Goal: Information Seeking & Learning: Learn about a topic

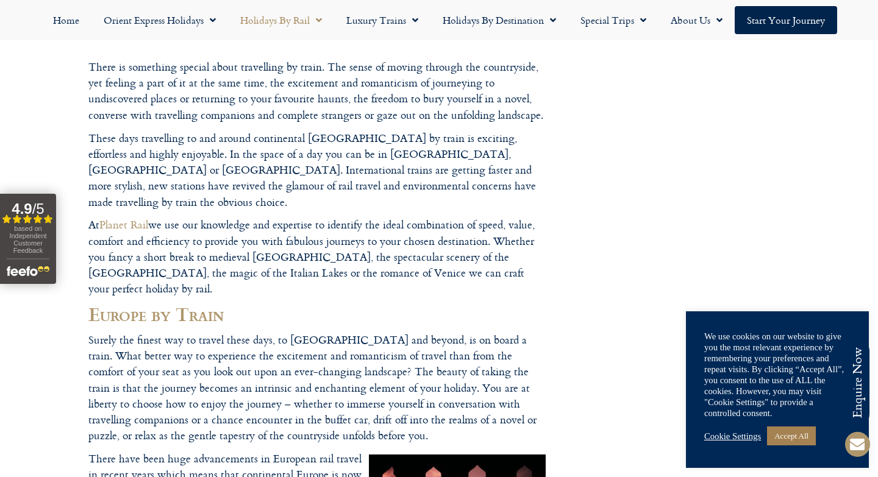
scroll to position [147, 0]
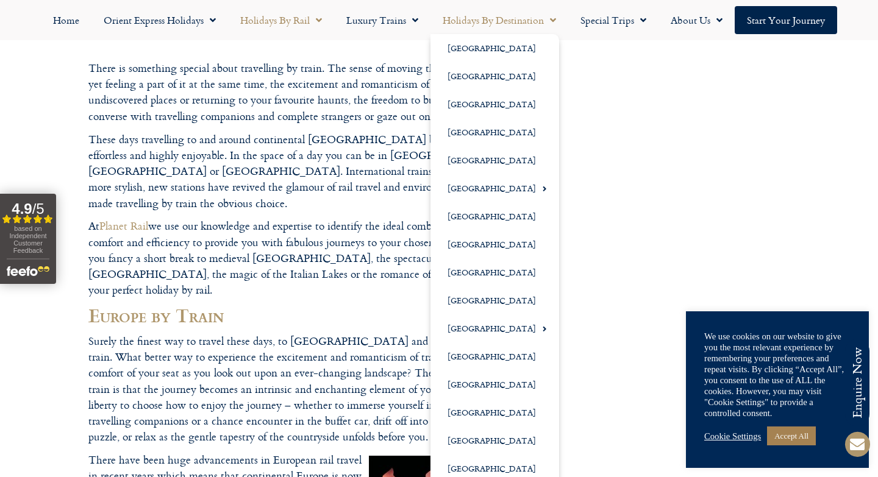
click at [551, 18] on span "Menu" at bounding box center [550, 20] width 12 height 22
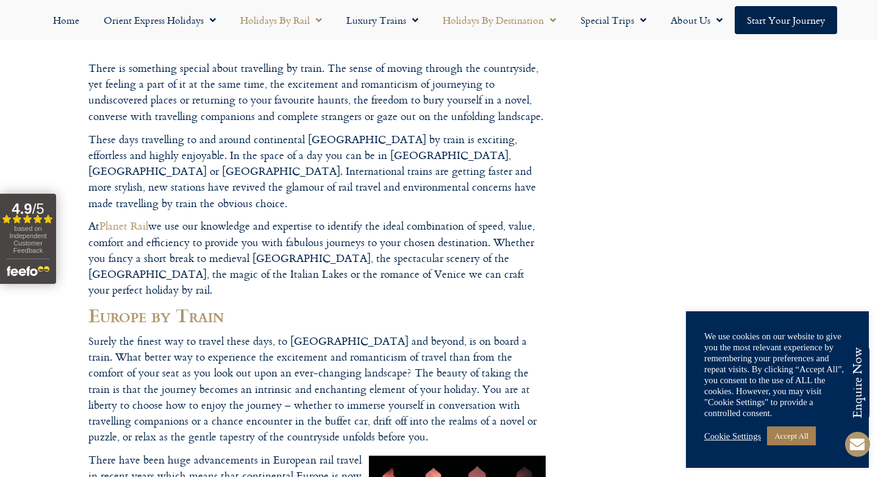
click at [551, 21] on span "Menu" at bounding box center [550, 20] width 12 height 22
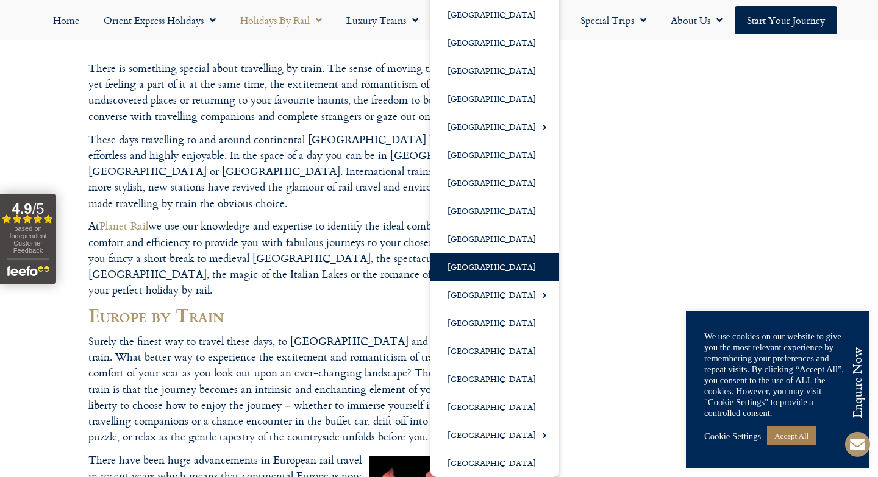
click at [471, 263] on link "[GEOGRAPHIC_DATA]" at bounding box center [494, 267] width 129 height 28
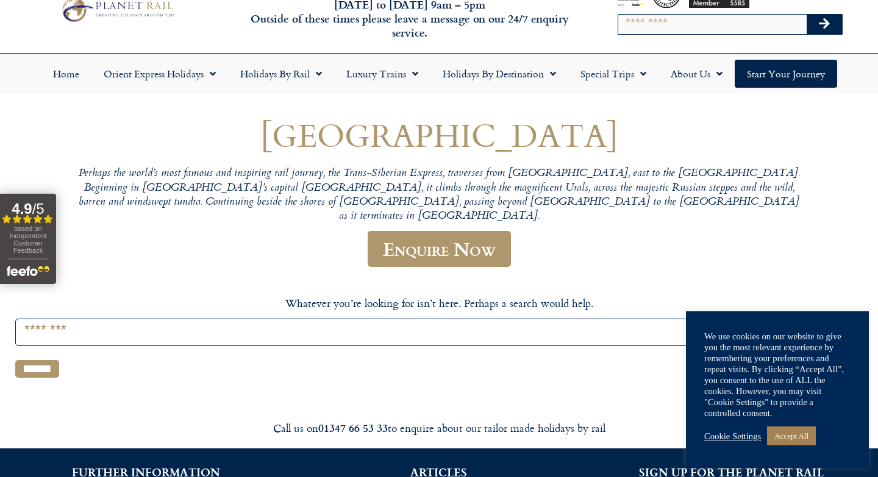
scroll to position [37, 0]
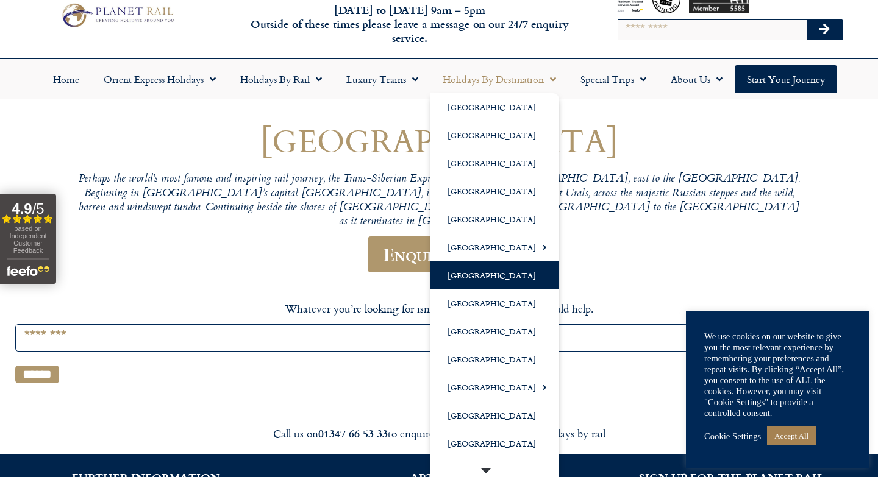
click at [503, 277] on link "[GEOGRAPHIC_DATA]" at bounding box center [494, 275] width 129 height 28
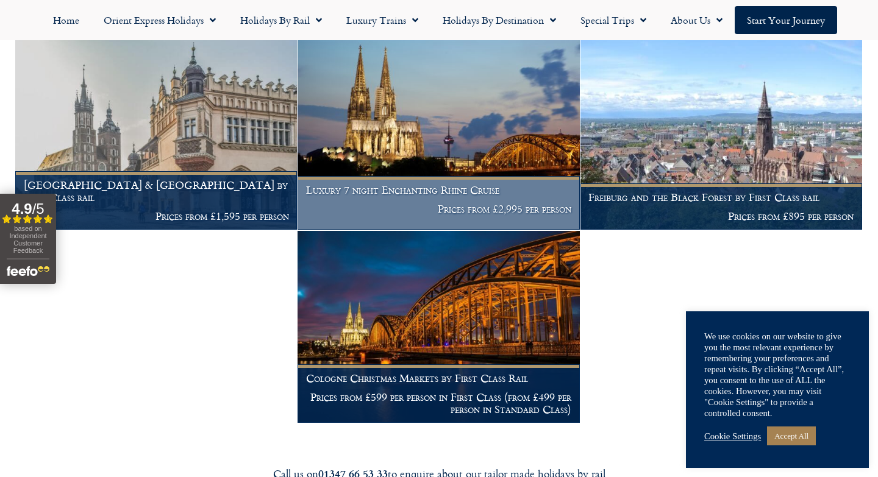
scroll to position [659, 0]
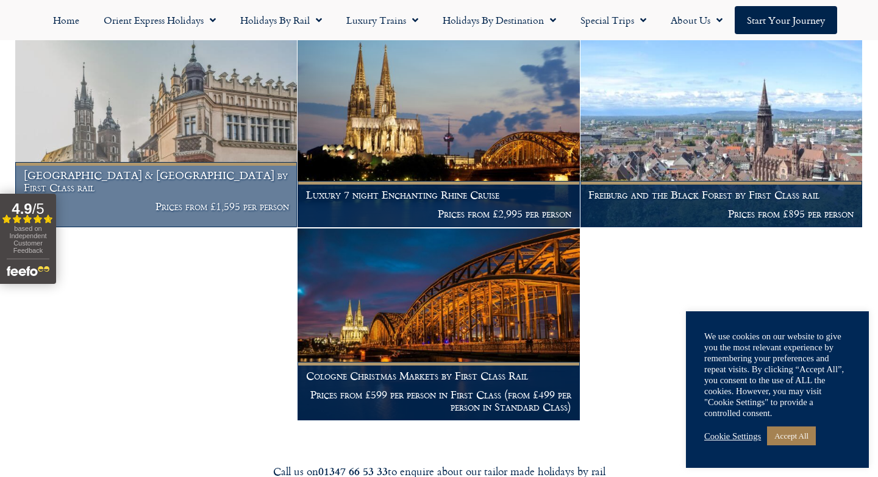
click at [190, 193] on h1 "Poland & Germany by First Class rail" at bounding box center [156, 181] width 265 height 24
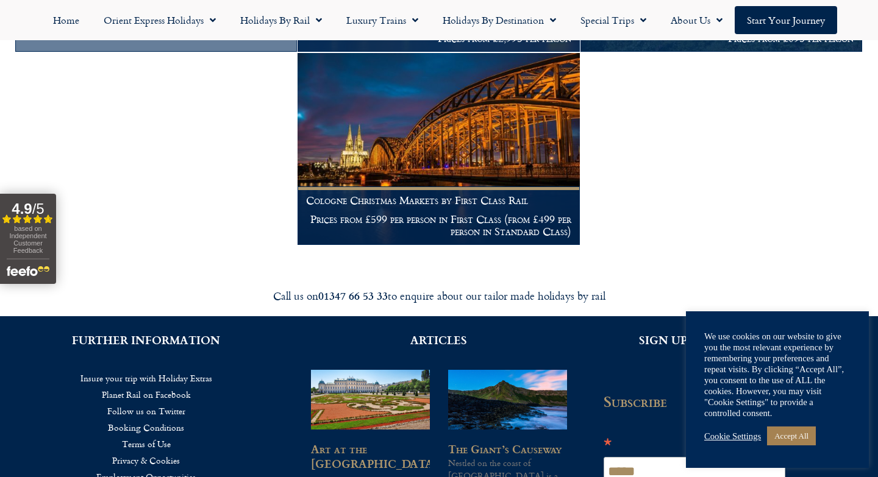
scroll to position [836, 0]
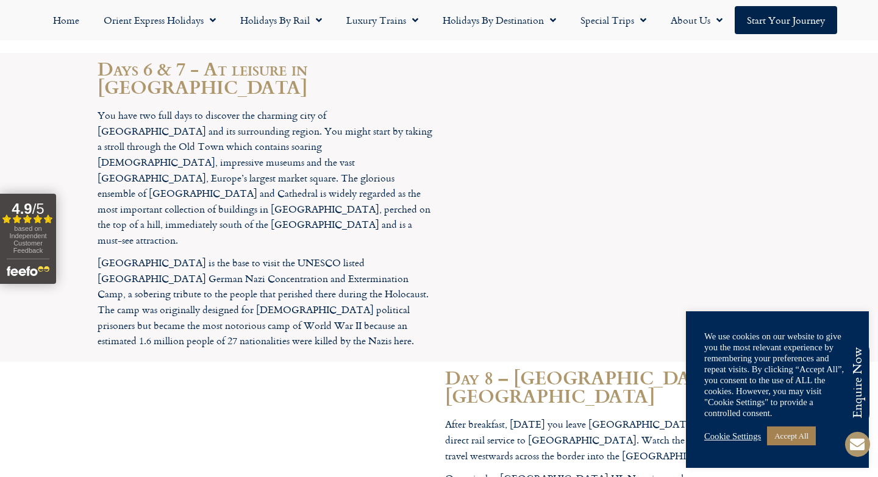
scroll to position [2695, 0]
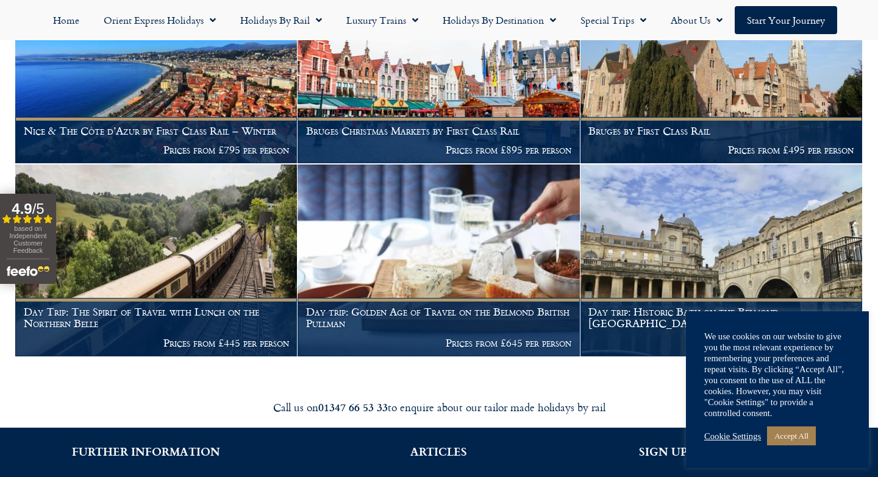
scroll to position [2297, 0]
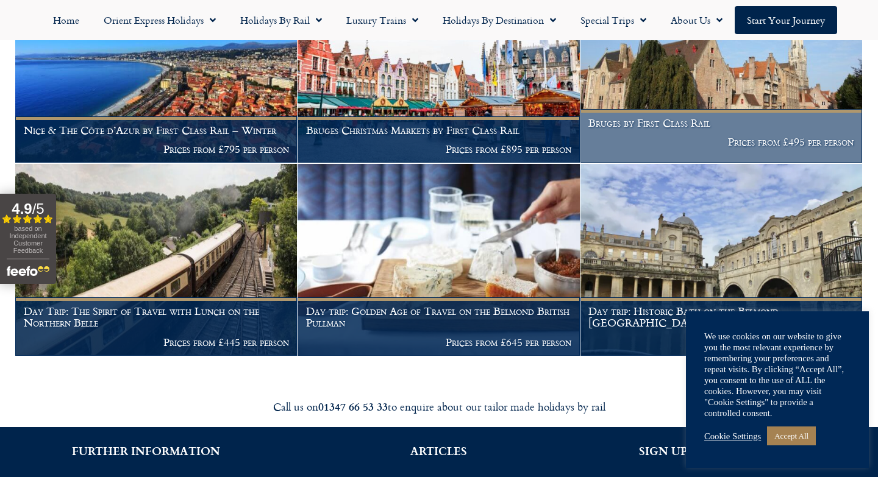
click at [753, 118] on figcaption "Bruges by First Class Rail Prices from £495 per person" at bounding box center [721, 136] width 282 height 54
click at [639, 117] on h1 "Bruges by First Class Rail" at bounding box center [720, 123] width 265 height 12
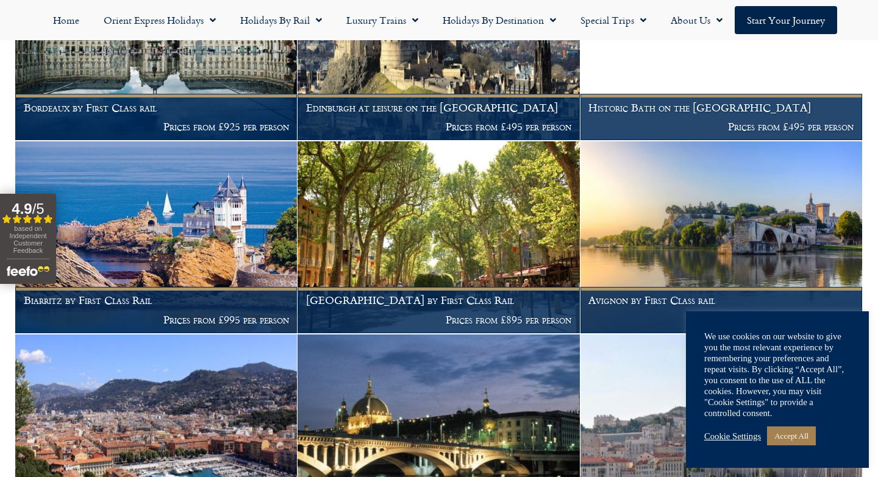
scroll to position [1545, 0]
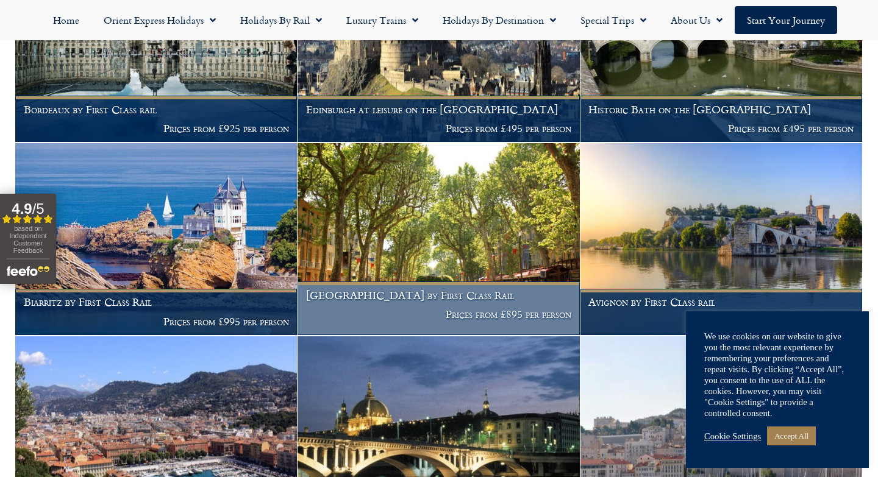
click at [426, 289] on h1 "Aix-en-Provence by First Class Rail" at bounding box center [438, 295] width 265 height 12
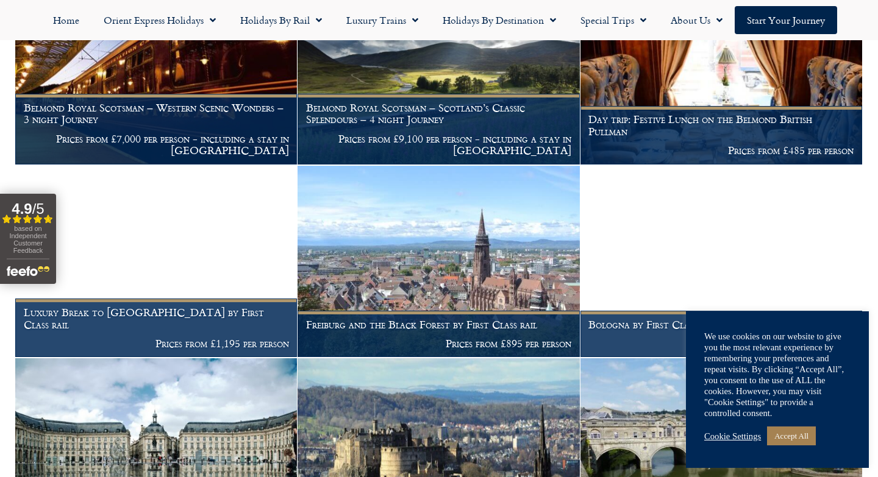
scroll to position [1135, 0]
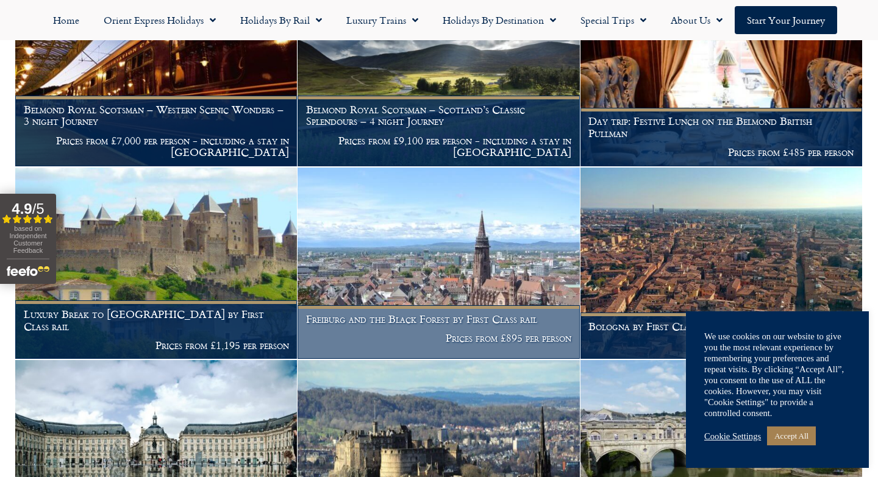
click at [438, 251] on img at bounding box center [438, 264] width 282 height 192
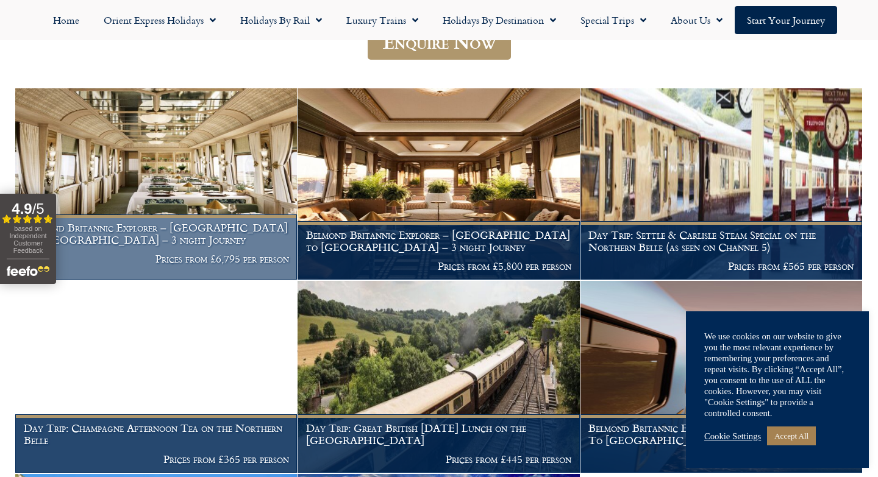
scroll to position [182, 0]
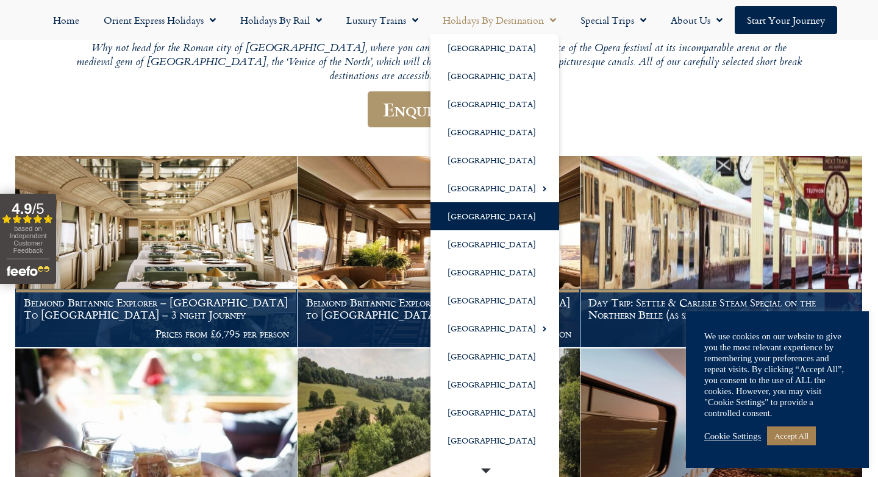
click at [467, 211] on link "[GEOGRAPHIC_DATA]" at bounding box center [494, 216] width 129 height 28
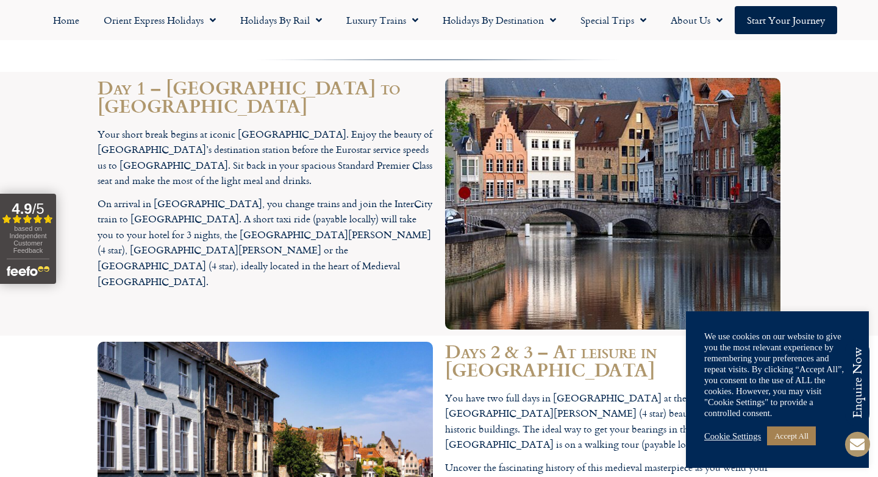
scroll to position [1012, 0]
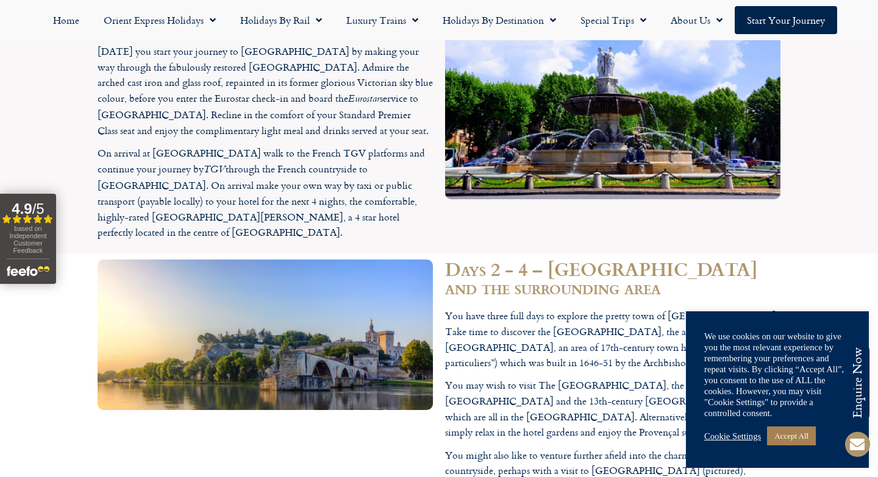
scroll to position [1474, 0]
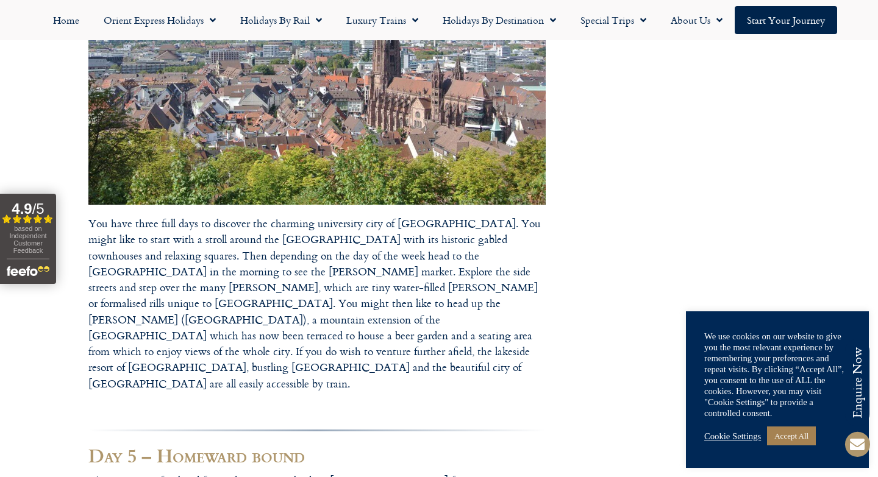
scroll to position [1251, 0]
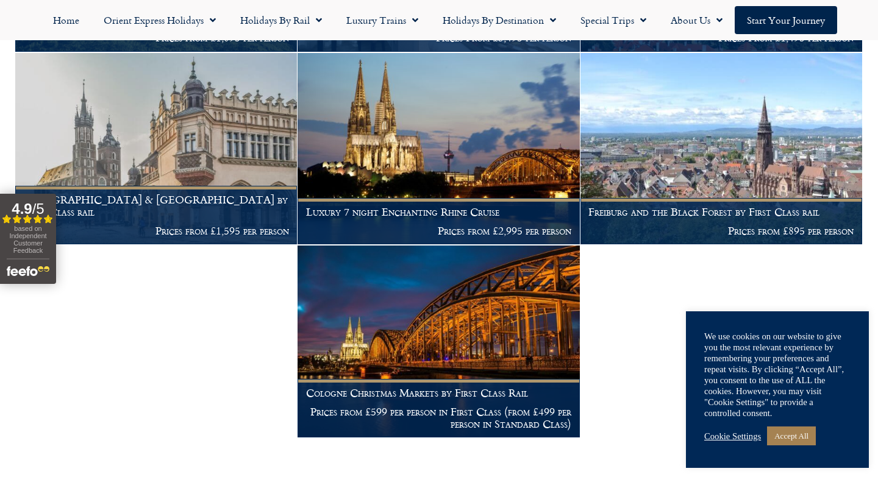
scroll to position [643, 0]
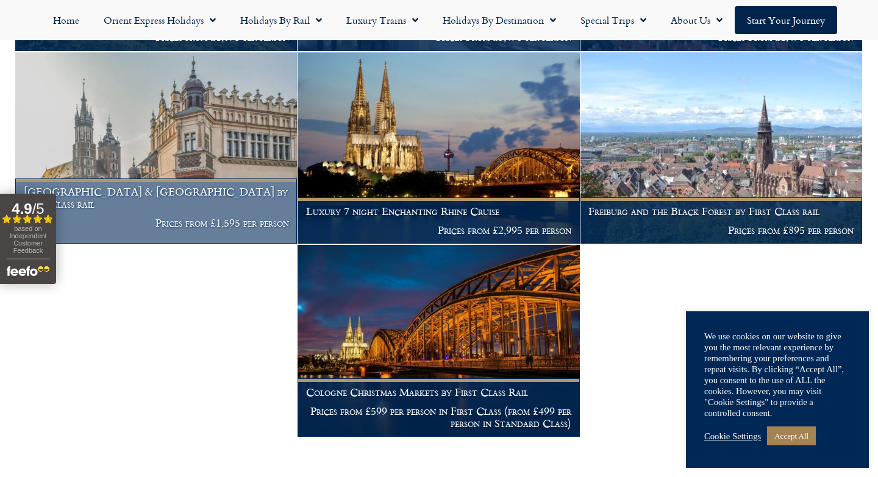
click at [190, 217] on p "Prices from £1,595 per person" at bounding box center [156, 223] width 265 height 12
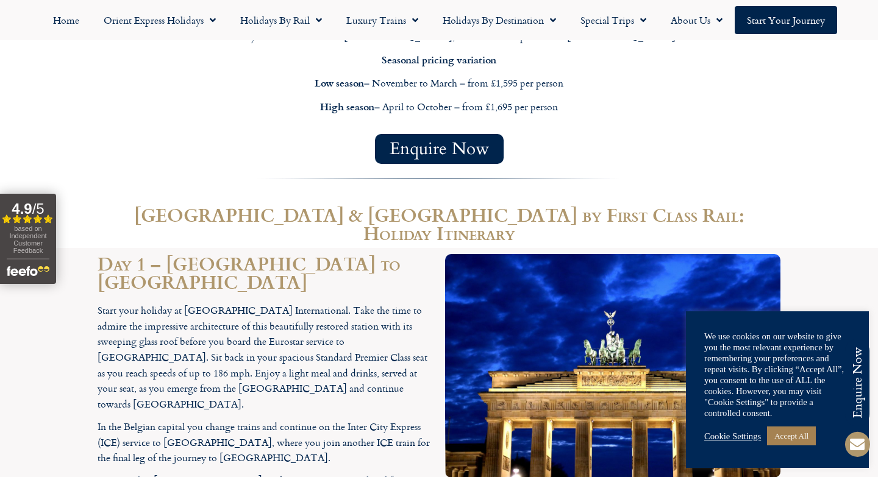
scroll to position [1255, 0]
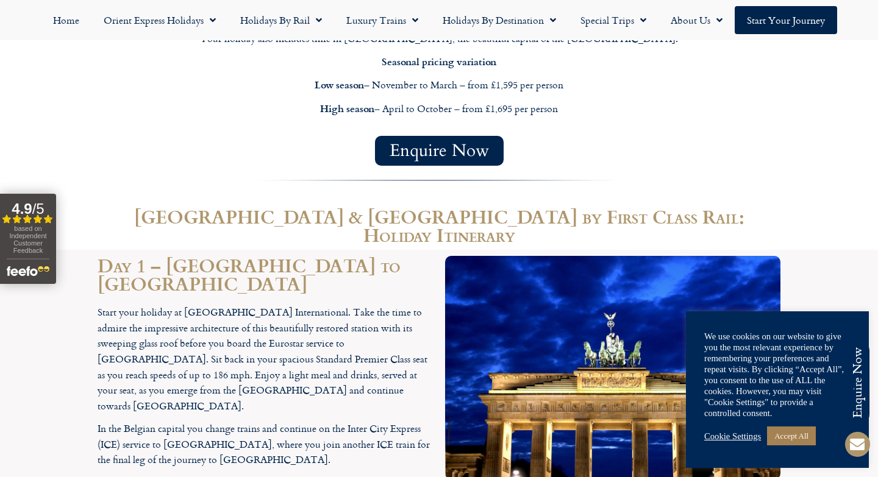
drag, startPoint x: 402, startPoint y: 304, endPoint x: 424, endPoint y: 321, distance: 27.4
copy p "[PERSON_NAME] Mitte (4 star)."
